Goal: Ask a question

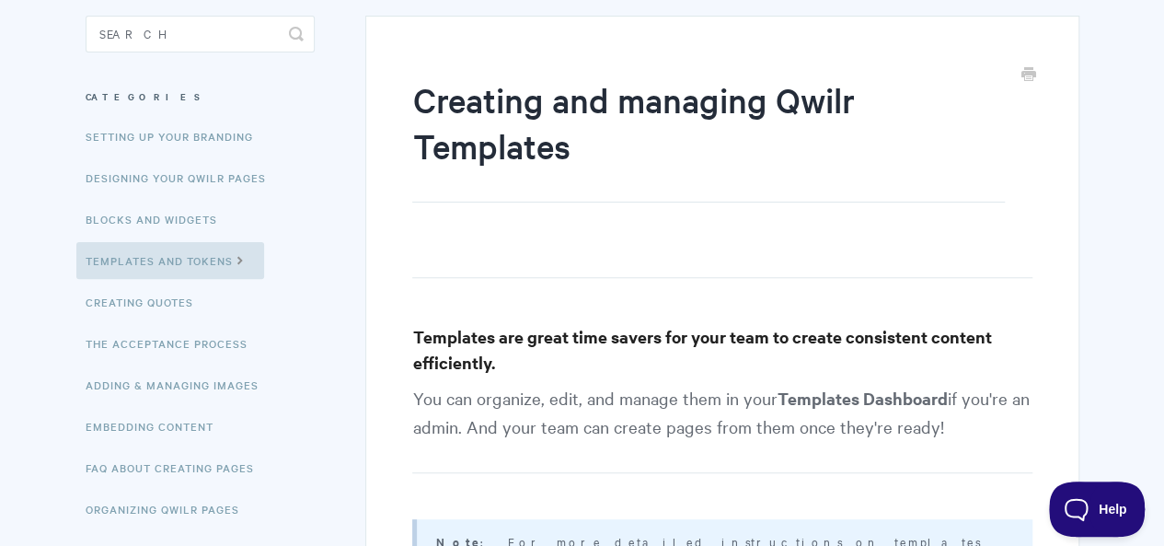
scroll to position [184, 0]
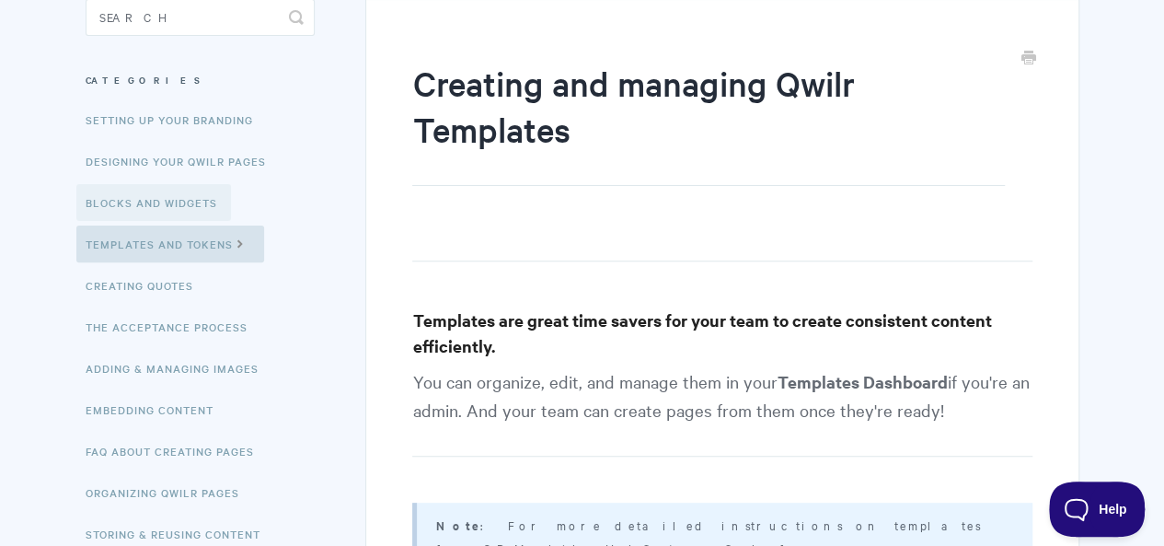
click at [140, 198] on link "Blocks and Widgets" at bounding box center [153, 202] width 155 height 37
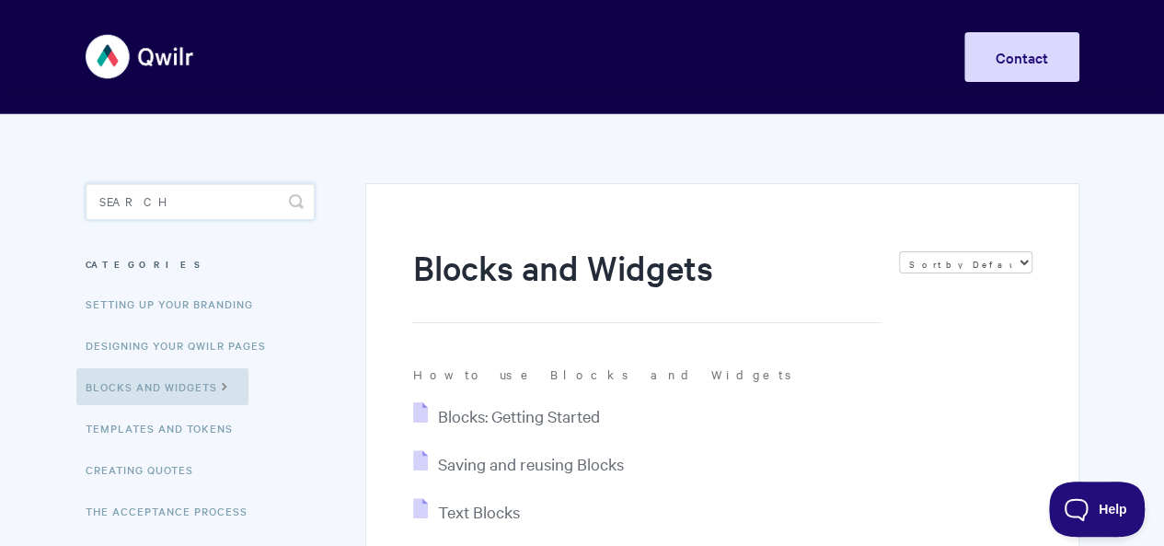
click at [231, 200] on input "Search" at bounding box center [200, 201] width 229 height 37
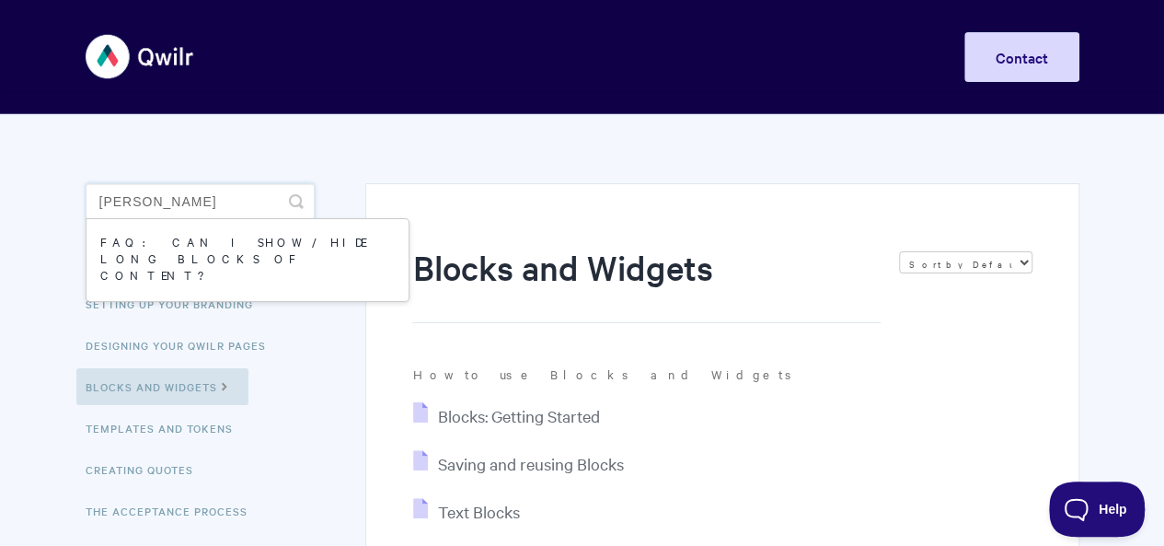
type input "footer"
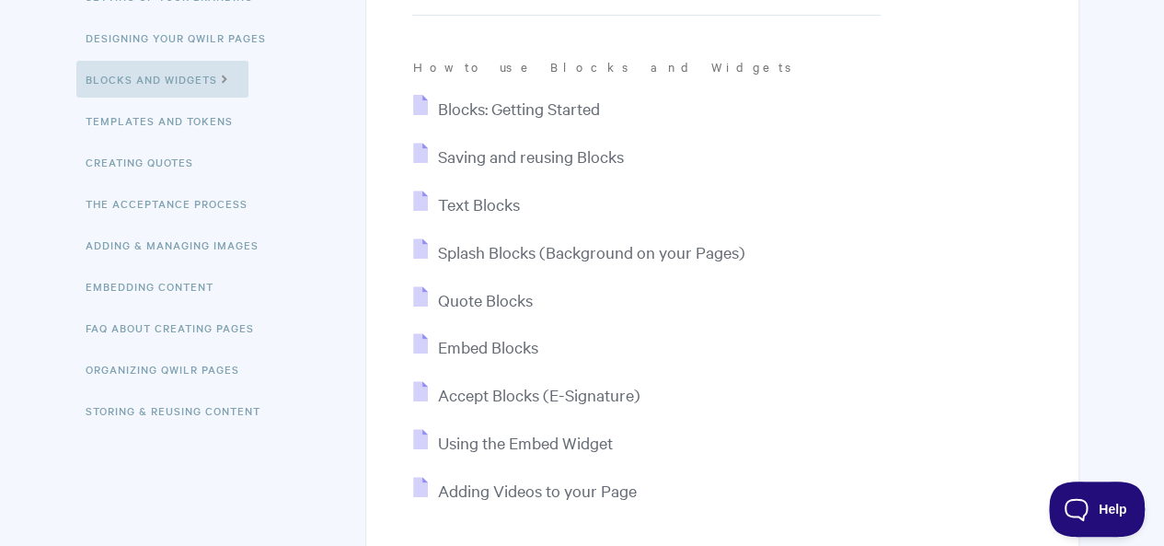
scroll to position [368, 0]
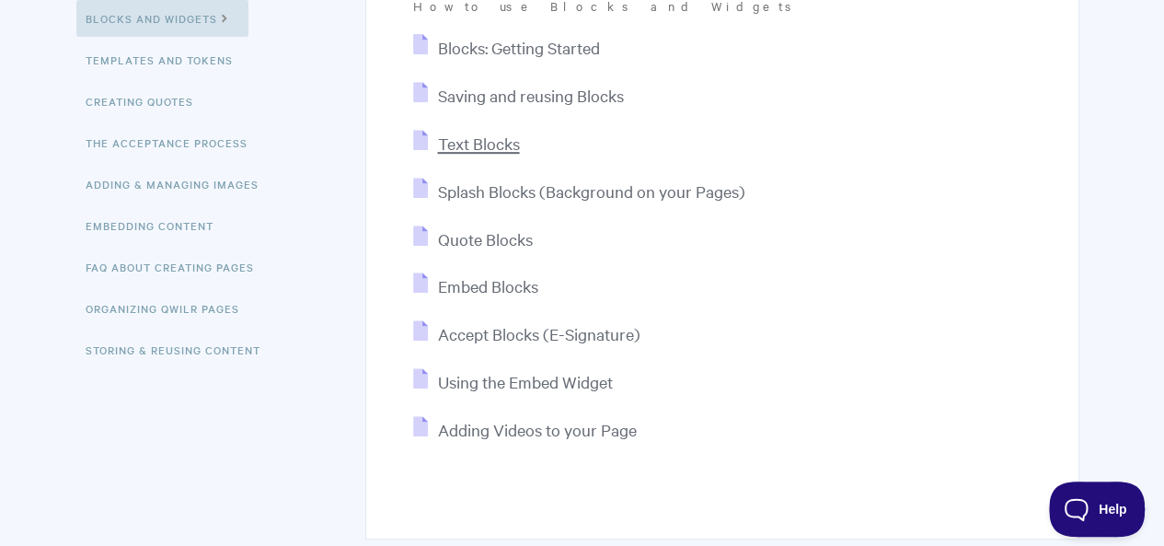
click at [449, 141] on span "Text Blocks" at bounding box center [478, 143] width 82 height 21
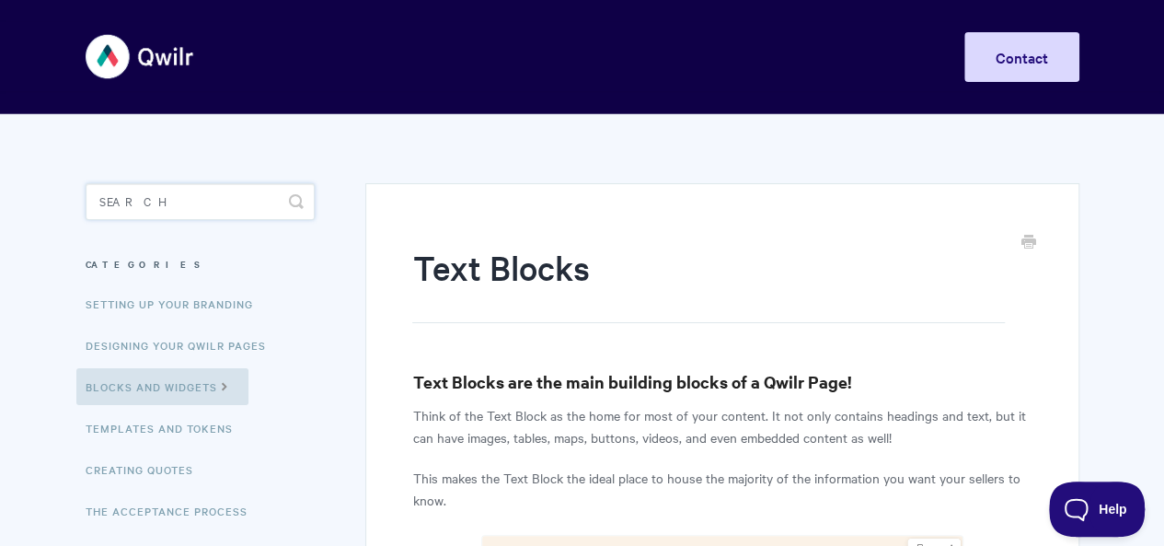
click at [199, 203] on input "Search" at bounding box center [200, 201] width 229 height 37
type input "foot"
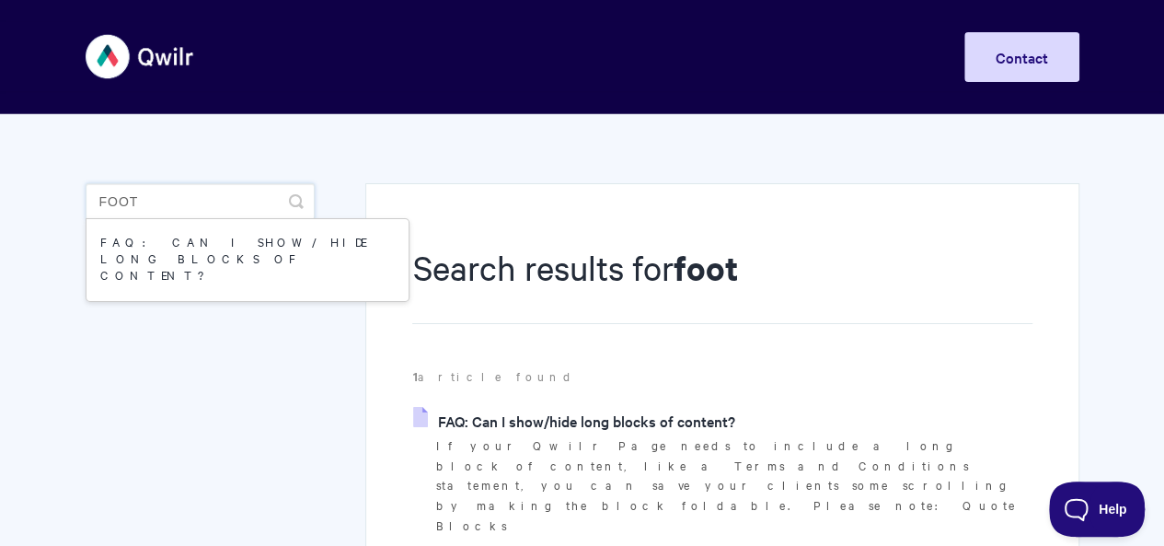
drag, startPoint x: 153, startPoint y: 202, endPoint x: 87, endPoint y: 187, distance: 67.9
click at [87, 187] on input "foot" at bounding box center [200, 201] width 229 height 37
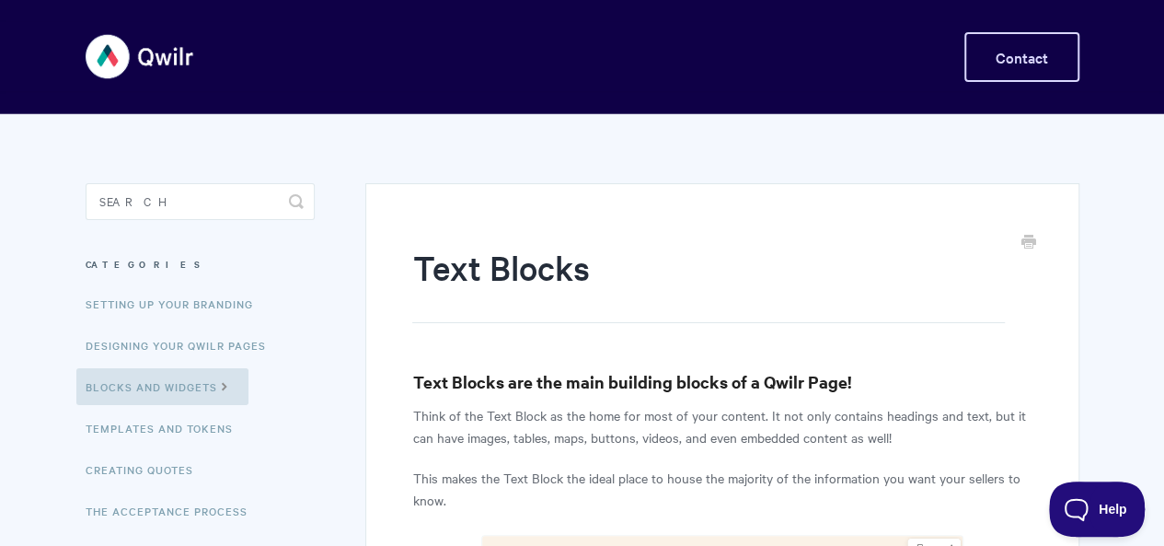
click at [1022, 62] on link "Contact" at bounding box center [1022, 57] width 115 height 50
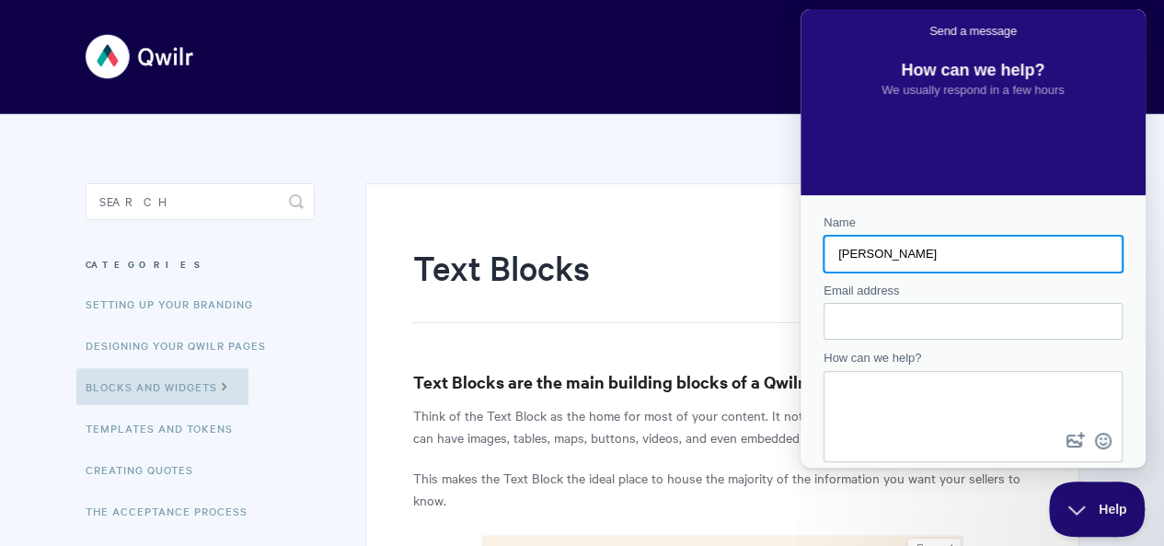
type input "[PERSON_NAME]"
click at [891, 323] on input "Email address" at bounding box center [974, 321] width 270 height 33
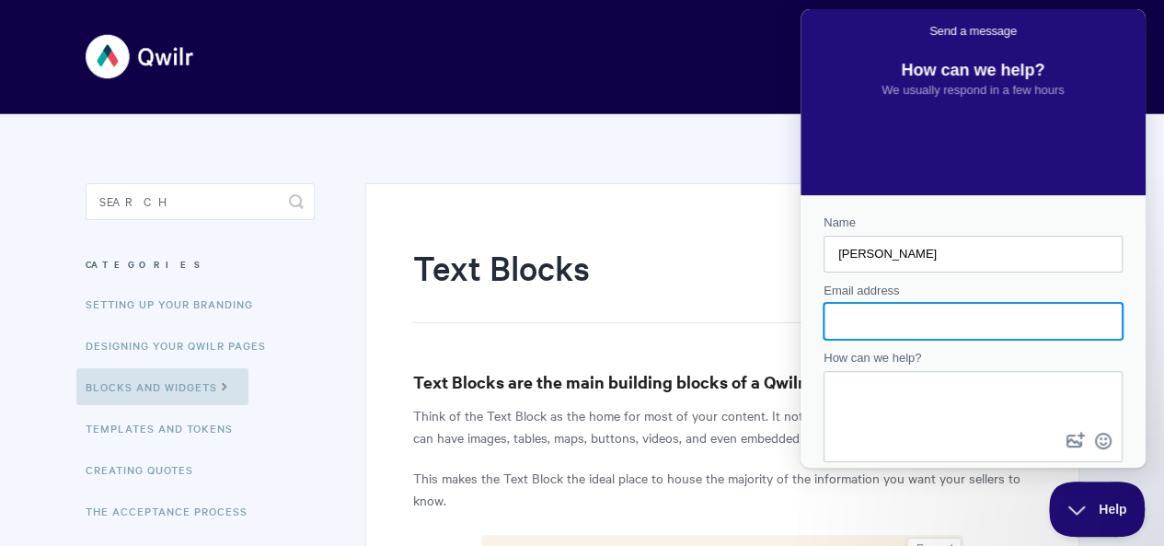
paste input "[EMAIL_ADDRESS][DOMAIN_NAME]"
type input "[EMAIL_ADDRESS][DOMAIN_NAME]"
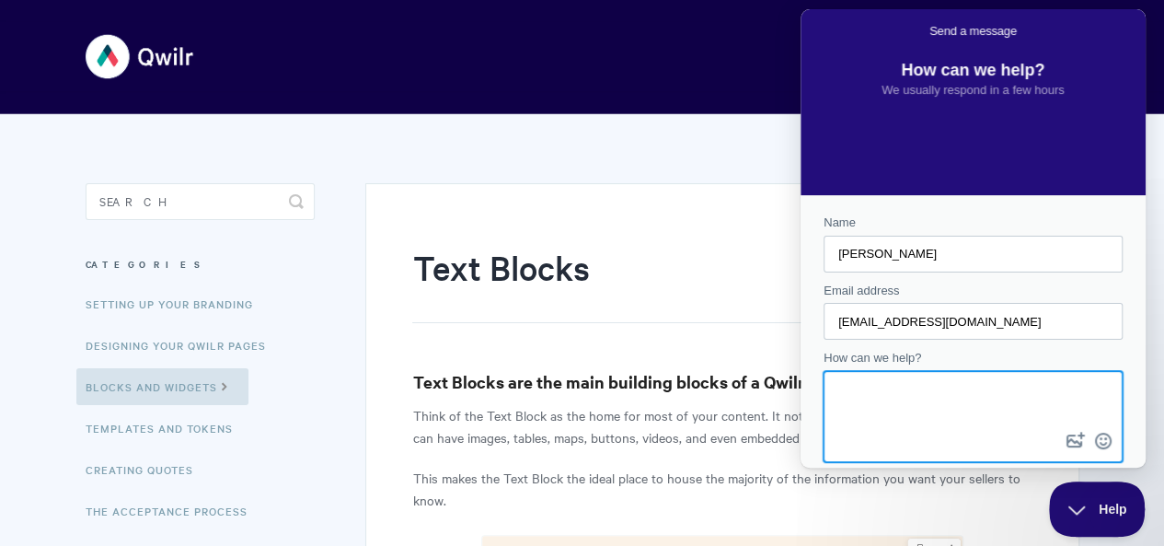
click at [876, 388] on textarea "How can we help?" at bounding box center [973, 400] width 295 height 55
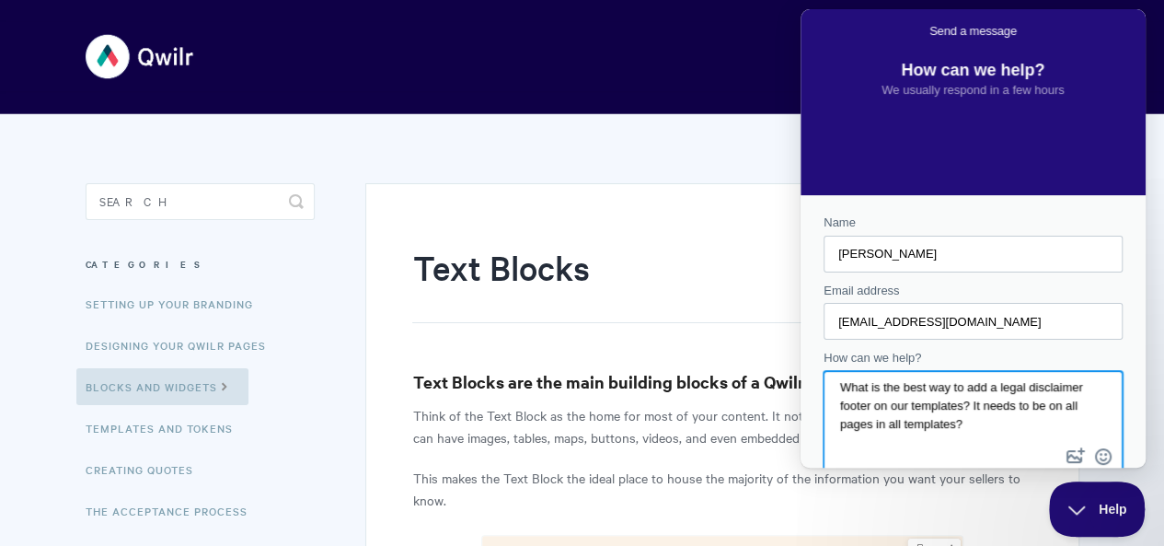
scroll to position [72, 0]
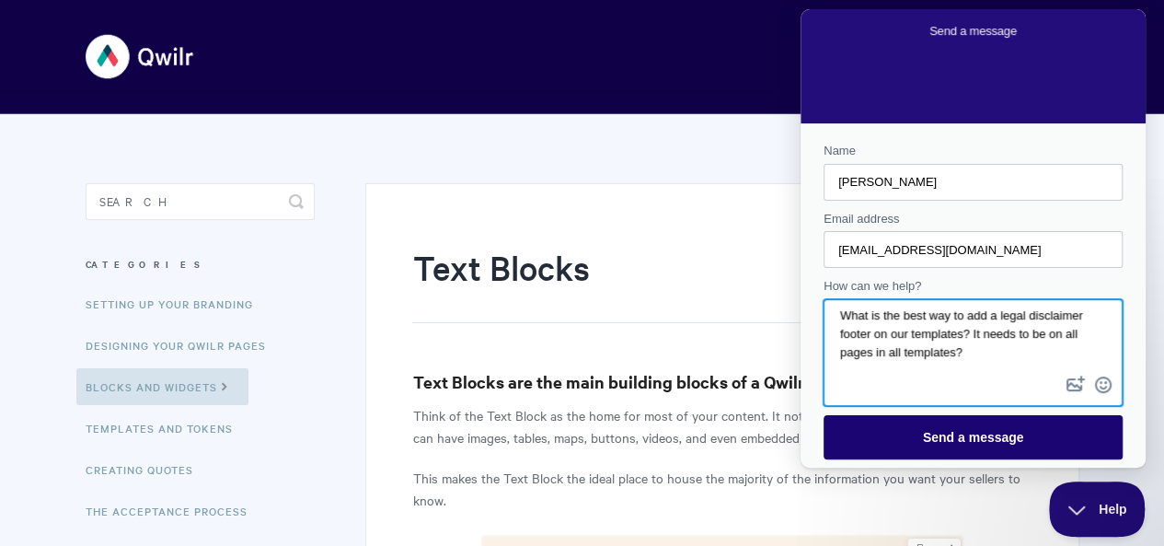
type textarea "What is the best way to add a legal disclaimer footer on our templates? It need…"
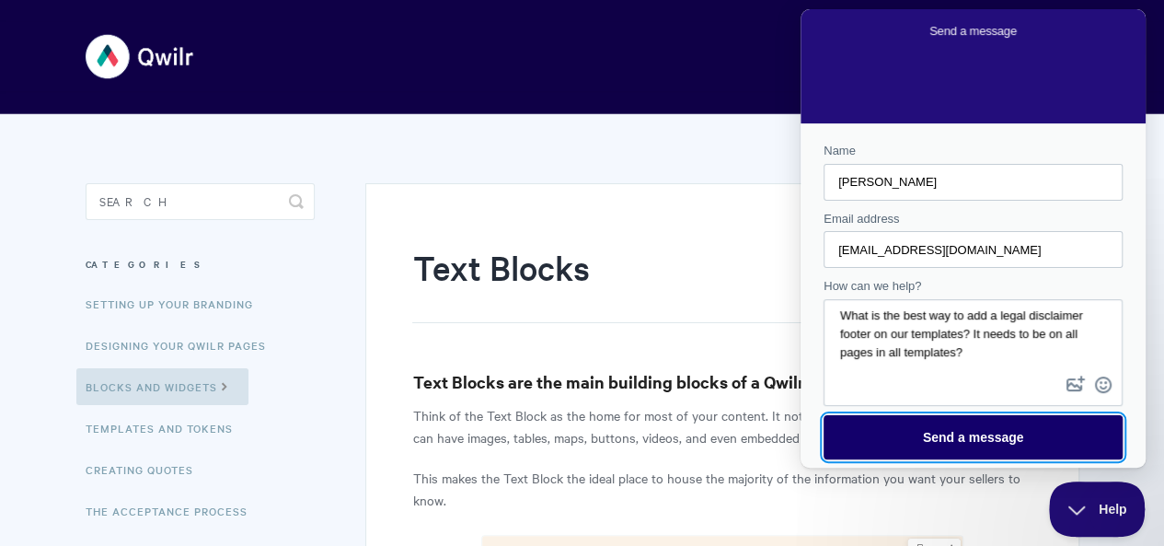
click at [1019, 437] on span "Send a message" at bounding box center [973, 437] width 259 height 42
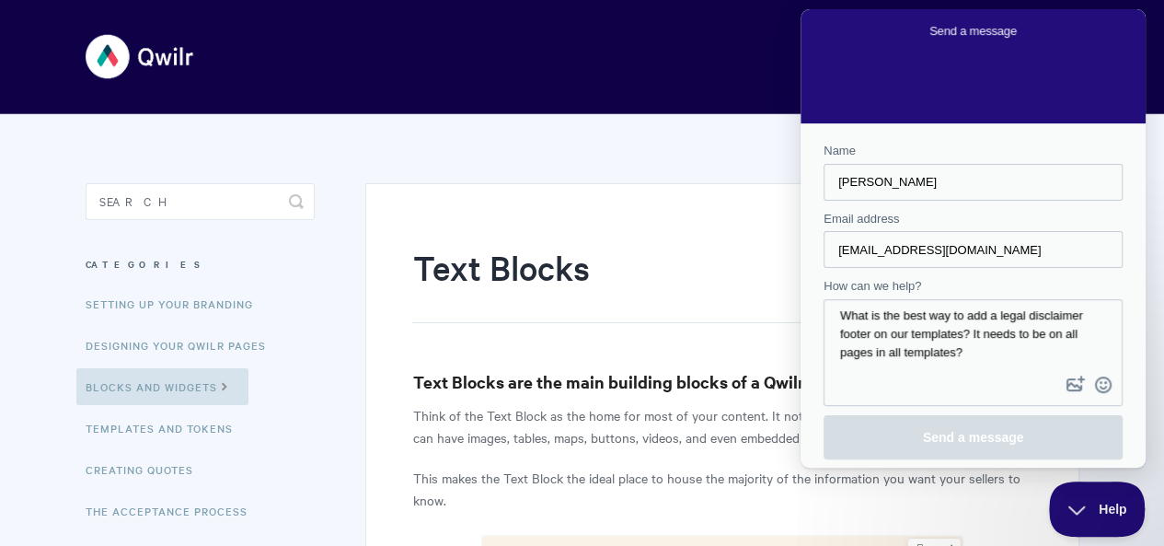
scroll to position [0, 0]
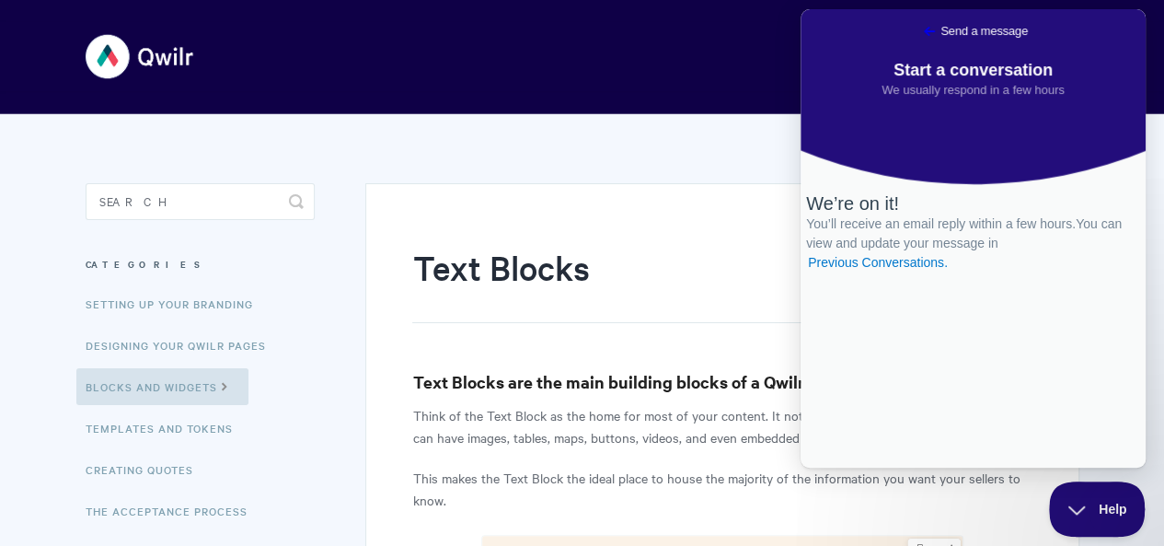
click at [940, 439] on div "We’re on it! You’ll receive an email reply within a few hours. You can view and…" at bounding box center [973, 313] width 345 height 308
